Goal: Task Accomplishment & Management: Manage account settings

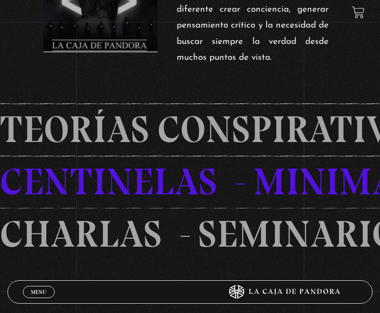
scroll to position [384, 0]
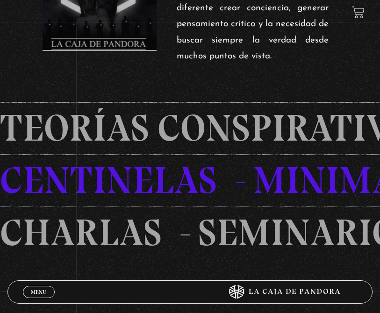
click at [31, 295] on span "Menu" at bounding box center [38, 293] width 15 height 6
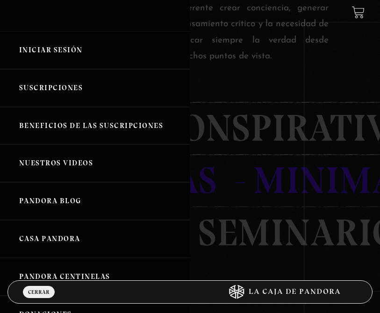
click at [28, 53] on link "Iniciar Sesión" at bounding box center [95, 50] width 190 height 38
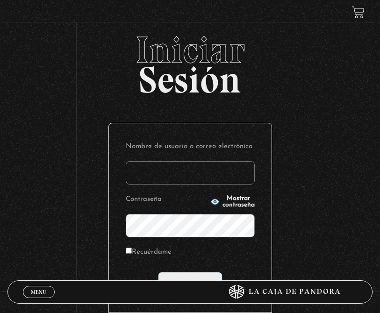
click at [343, 96] on div "Iniciar Sesión Nombre de usuario o correo electrónico Contraseña Mostrar contra…" at bounding box center [190, 208] width 380 height 355
click at [326, 124] on div "Iniciar Sesión Nombre de usuario o correo electrónico Contraseña Mostrar contra…" at bounding box center [190, 208] width 380 height 355
click at [191, 174] on input "Nombre de usuario o correo electrónico" at bounding box center [190, 172] width 129 height 23
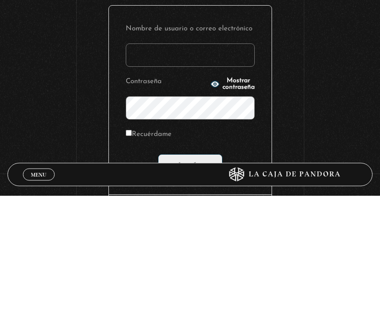
type input "[EMAIL_ADDRESS][DOMAIN_NAME]"
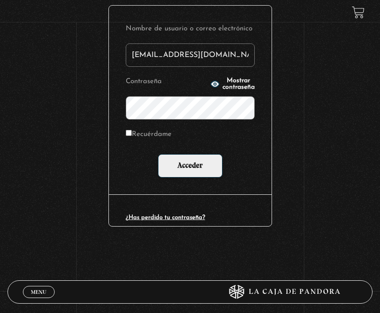
click at [196, 162] on input "Acceder" at bounding box center [190, 165] width 65 height 23
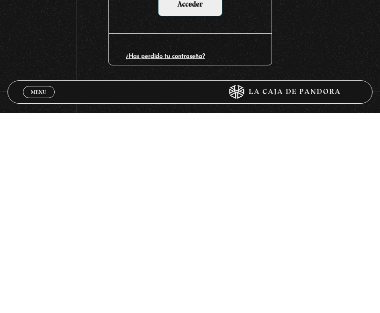
scroll to position [128, 0]
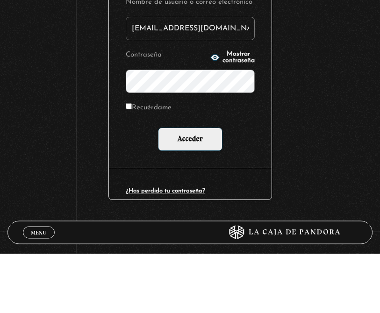
click at [190, 188] on input "Acceder" at bounding box center [190, 199] width 65 height 23
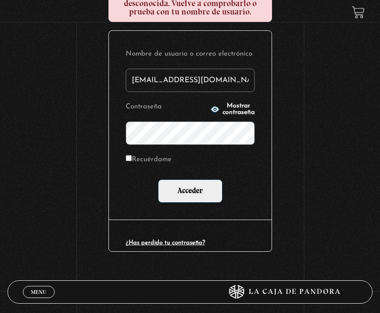
scroll to position [136, 0]
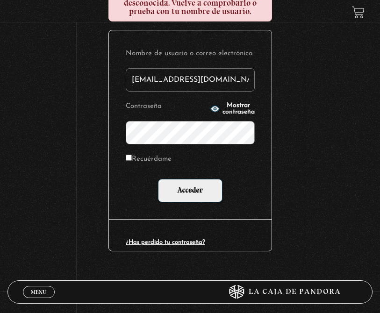
click at [190, 239] on link "¿Has perdido tu contraseña?" at bounding box center [166, 242] width 80 height 6
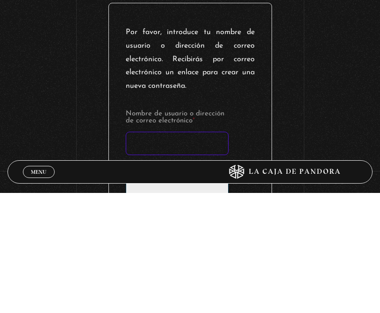
click at [165, 252] on input "Nombre de usuario o dirección de correo electrónico *" at bounding box center [177, 263] width 103 height 23
type input "[EMAIL_ADDRESS][DOMAIN_NAME]"
click at [177, 284] on input "Obtener una contraseña nueva" at bounding box center [177, 302] width 103 height 36
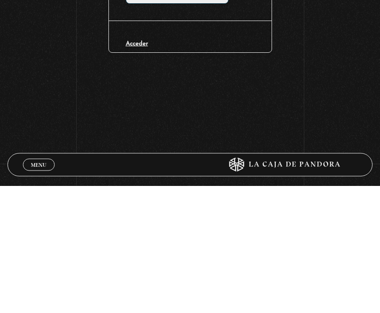
scroll to position [234, 0]
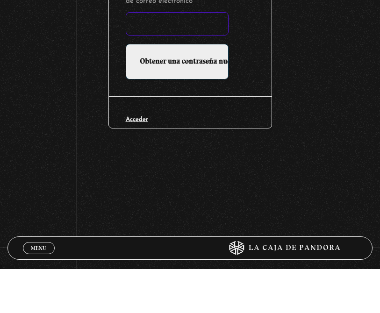
click at [137, 56] on input "Nombre de usuario o dirección de correo electrónico *" at bounding box center [177, 67] width 103 height 23
click at [194, 140] on div "Acceder" at bounding box center [190, 156] width 163 height 32
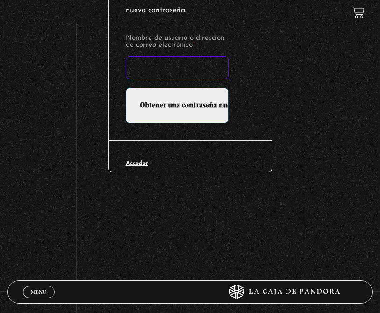
click at [149, 72] on input "Nombre de usuario o dirección de correo electrónico *" at bounding box center [177, 67] width 103 height 23
type input "johrcardosa@gmail.com"
click at [177, 101] on input "Obtener una contraseña nueva" at bounding box center [177, 106] width 103 height 36
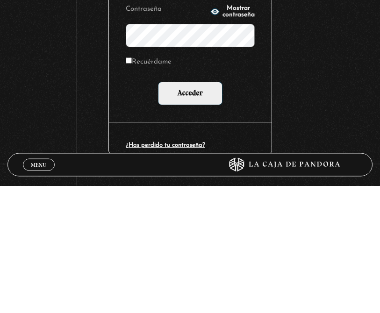
scroll to position [120, 0]
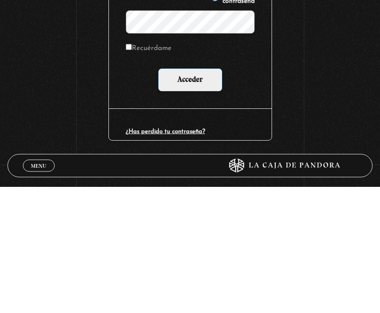
click at [184, 255] on link "¿Has perdido tu contraseña?" at bounding box center [166, 258] width 80 height 6
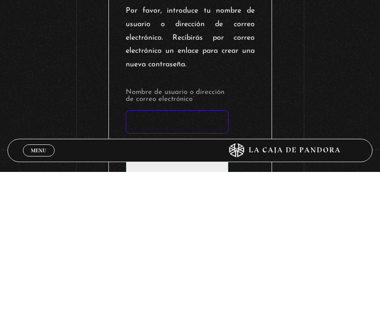
scroll to position [17, 0]
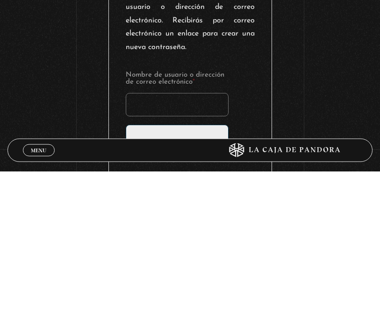
click at [313, 96] on div "Iniciar Sesión Por favor, introduce tu nombre de usuario o dirección de correo …" at bounding box center [190, 203] width 380 height 379
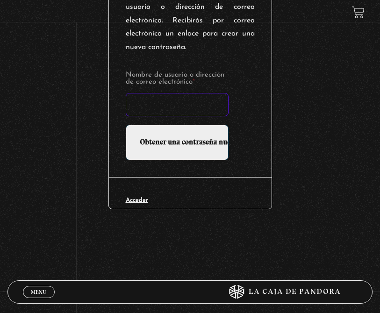
click at [153, 96] on input "Nombre de usuario o dirección de correo electrónico *" at bounding box center [177, 104] width 103 height 23
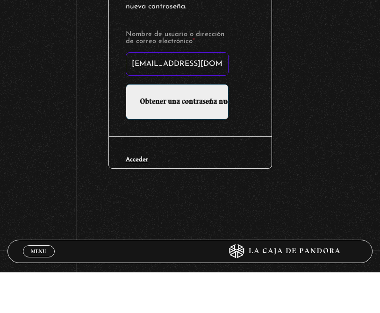
type input "[EMAIL_ADDRESS][DOMAIN_NAME]"
click at [177, 125] on input "Obtener una contraseña nueva" at bounding box center [177, 143] width 103 height 36
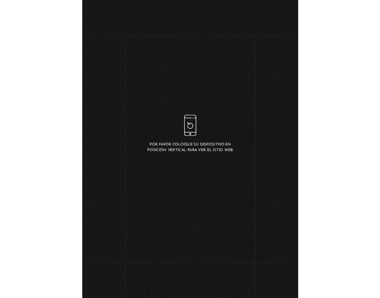
scroll to position [146, 0]
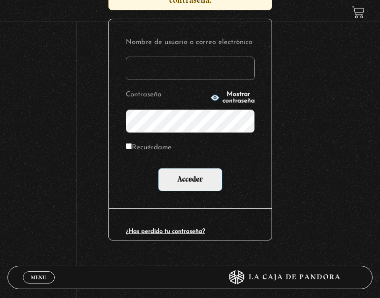
click at [157, 69] on input "Nombre de usuario o correo electrónico" at bounding box center [190, 68] width 129 height 23
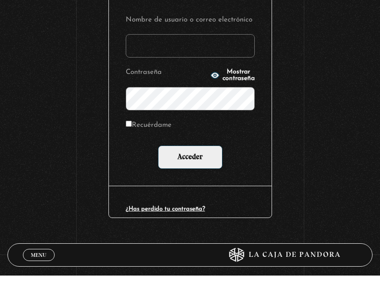
type input "joh_ramos@hotmail.com"
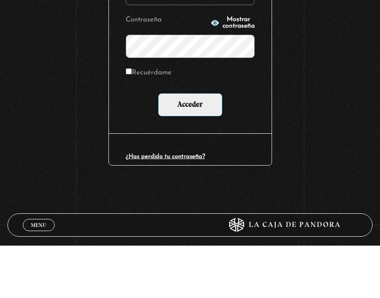
click at [190, 145] on input "Acceder" at bounding box center [190, 156] width 65 height 23
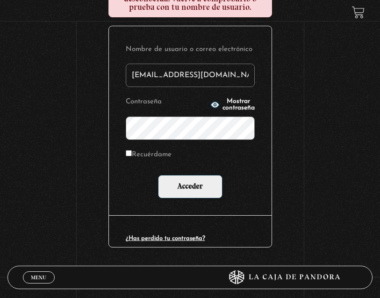
scroll to position [174, 0]
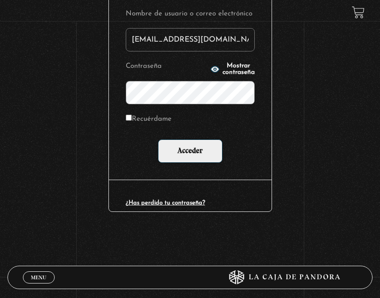
click at [222, 43] on input "joh_ramos@hotmail.com" at bounding box center [190, 39] width 129 height 23
click at [200, 65] on p "Contraseña Mostrar contraseña" at bounding box center [190, 82] width 129 height 44
click at [190, 153] on input "Acceder" at bounding box center [190, 150] width 65 height 23
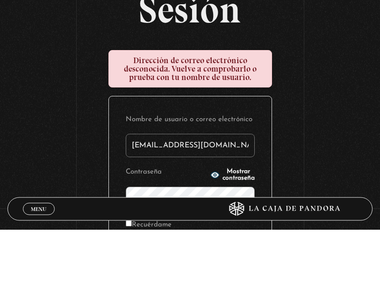
click at [218, 203] on input "joh_ramos@hotmail.com" at bounding box center [190, 214] width 129 height 23
click at [231, 203] on input "joh_ramos@hotmail.com" at bounding box center [190, 214] width 129 height 23
click at [254, 203] on input "joh_ramos@hotmail.com" at bounding box center [190, 214] width 129 height 23
click at [303, 152] on div "Iniciar Sesión Dirección de correo electrónico desconocida. Vuelve a comprobarl…" at bounding box center [190, 229] width 380 height 398
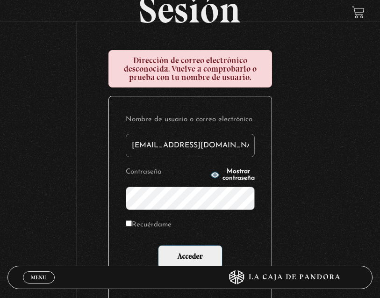
click at [220, 145] on input "joh_ramos@hotmail.com" at bounding box center [190, 145] width 129 height 23
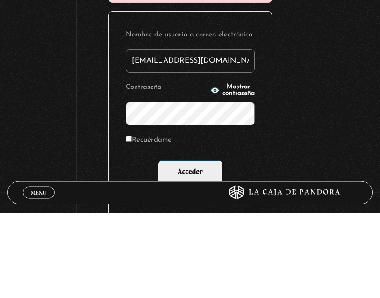
type input "johrcardosa@gmail.com"
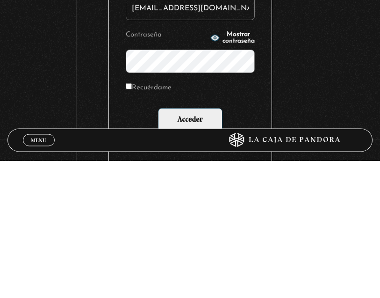
click at [204, 246] on input "Acceder" at bounding box center [190, 257] width 65 height 23
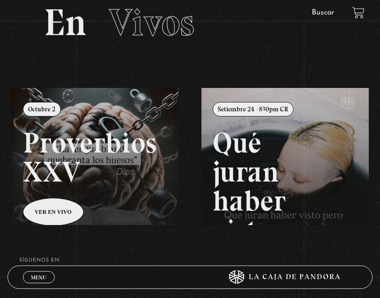
scroll to position [130, 0]
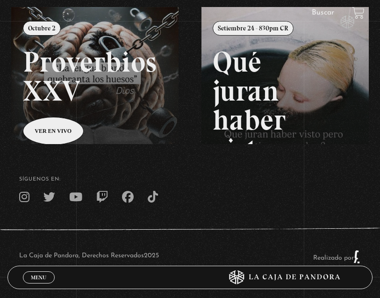
click at [45, 280] on span "Menu" at bounding box center [38, 278] width 15 height 6
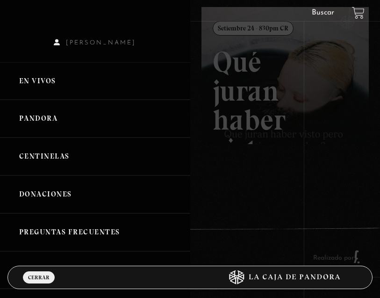
click at [39, 82] on link "En vivos" at bounding box center [95, 81] width 190 height 38
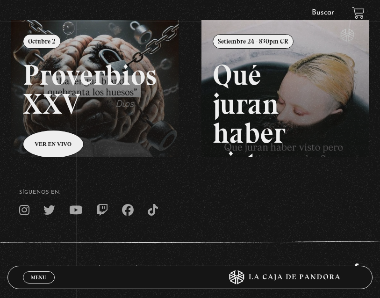
scroll to position [130, 0]
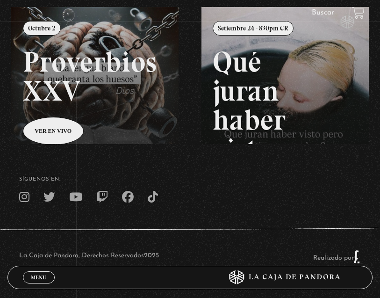
click at [44, 280] on span "Menu" at bounding box center [38, 278] width 15 height 6
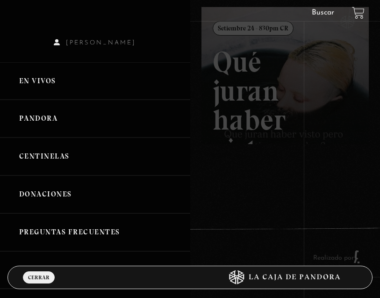
click at [29, 128] on link "Pandora" at bounding box center [95, 119] width 190 height 38
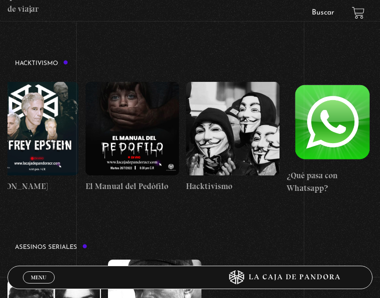
scroll to position [0, 123]
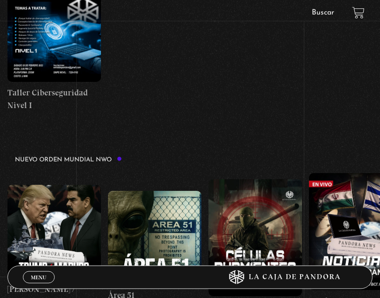
scroll to position [439, 0]
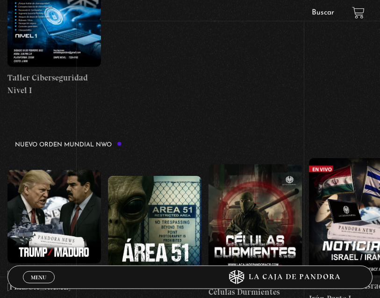
click at [32, 280] on span "Menu" at bounding box center [38, 278] width 15 height 6
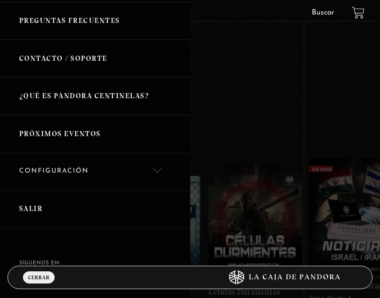
scroll to position [210, 0]
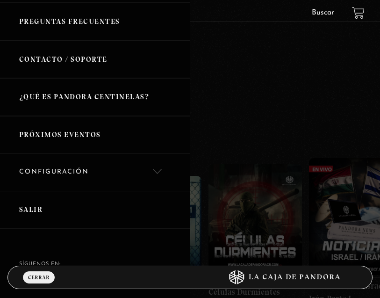
click at [48, 134] on link "Próximos Eventos" at bounding box center [95, 135] width 190 height 38
